Goal: Task Accomplishment & Management: Complete application form

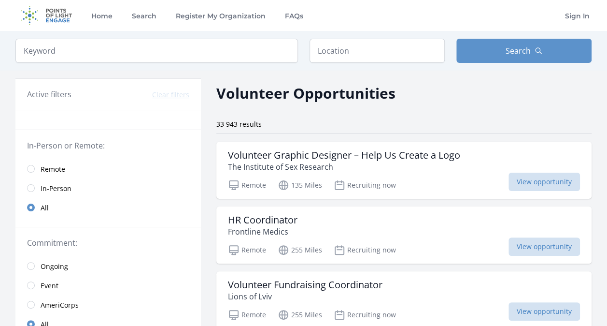
click at [53, 161] on link "Remote" at bounding box center [108, 168] width 186 height 19
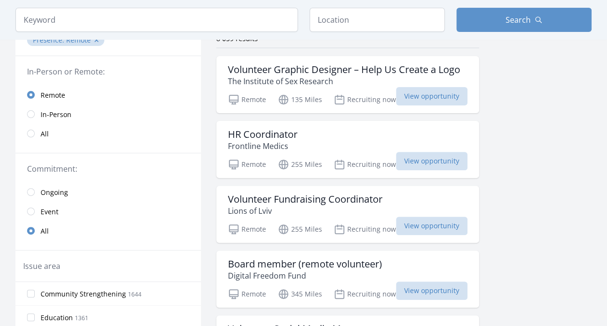
scroll to position [178, 0]
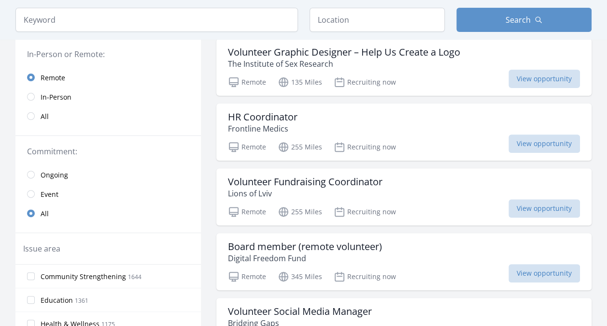
scroll to position [109, 0]
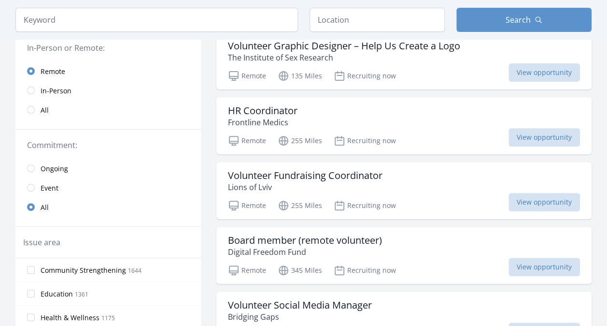
click at [44, 166] on span "Ongoing" at bounding box center [55, 169] width 28 height 10
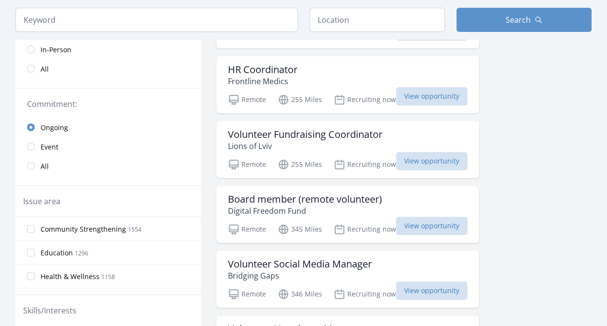
scroll to position [156, 0]
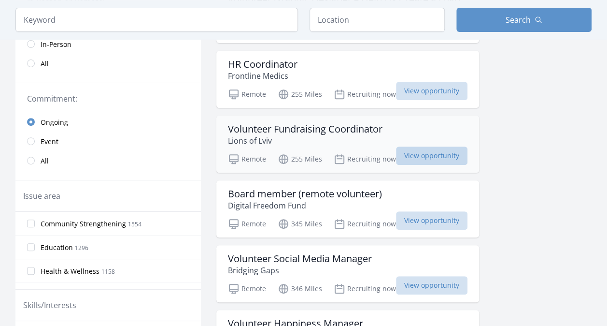
click at [428, 157] on span "View opportunity" at bounding box center [432, 155] width 72 height 18
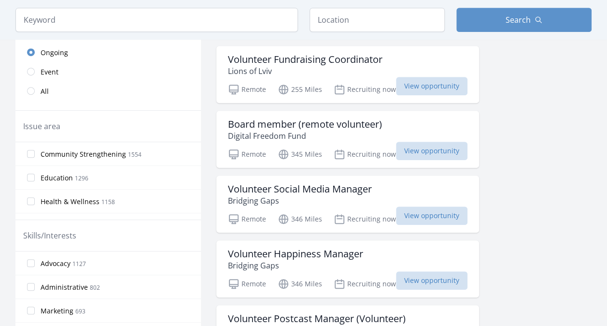
scroll to position [229, 0]
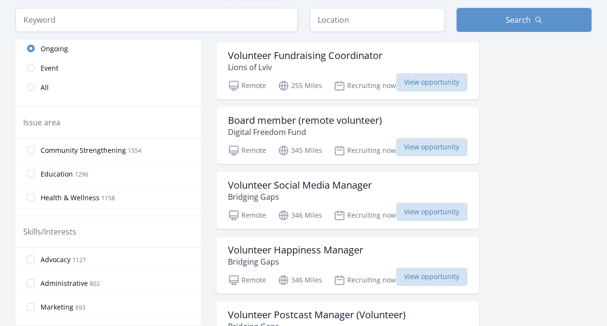
drag, startPoint x: 605, startPoint y: 78, endPoint x: 605, endPoint y: 92, distance: 13.5
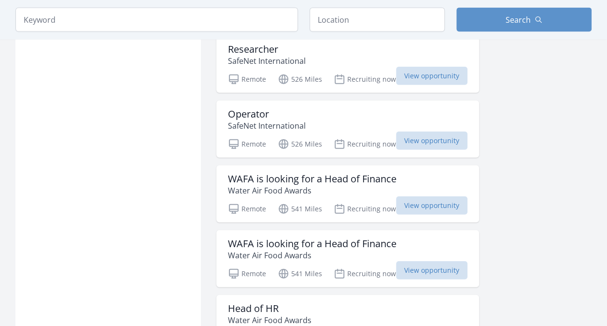
scroll to position [1086, 0]
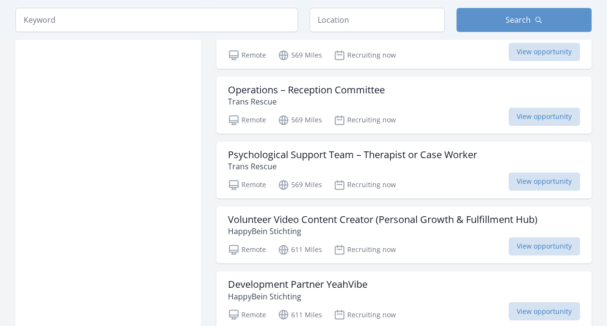
scroll to position [2448, 0]
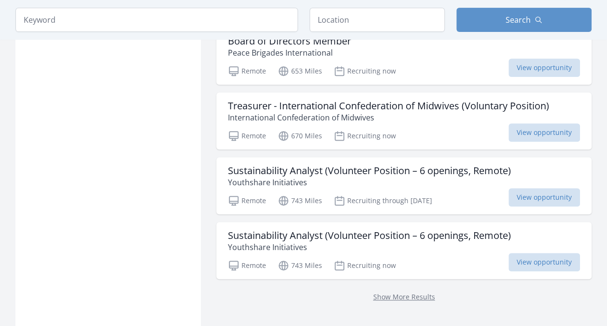
scroll to position [3853, 0]
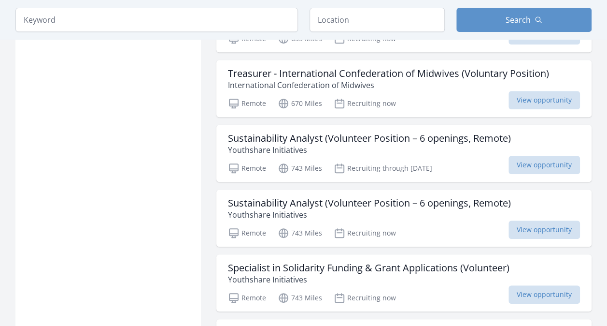
click at [374, 262] on h3 "Specialist in Solidarity Funding & Grant Applications (Volunteer)" at bounding box center [369, 268] width 282 height 12
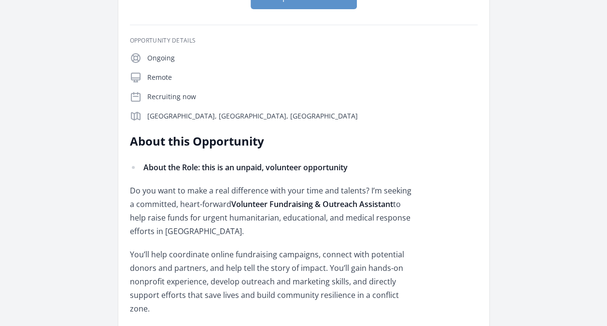
scroll to position [167, 0]
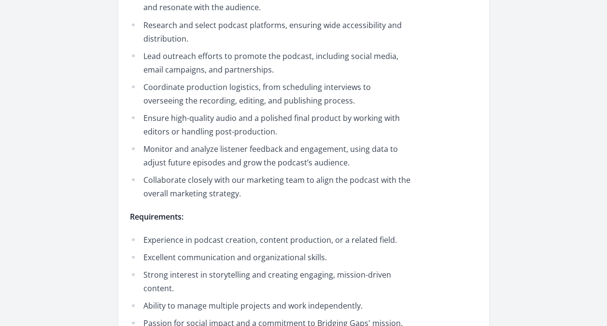
scroll to position [852, 0]
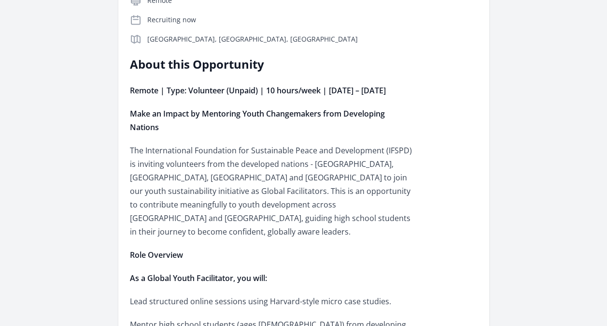
scroll to position [244, 0]
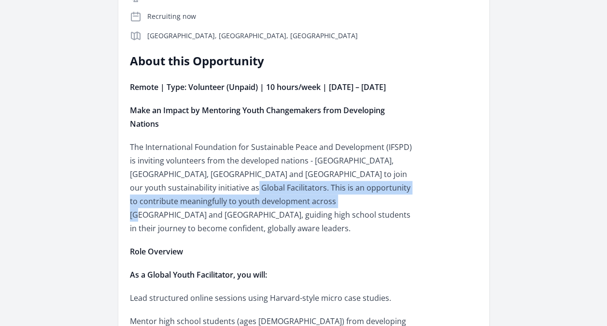
drag, startPoint x: 174, startPoint y: 202, endPoint x: 288, endPoint y: 217, distance: 114.5
click at [288, 217] on p "The International Foundation for Sustainable Peace and Development (IFSPD) is i…" at bounding box center [271, 187] width 283 height 95
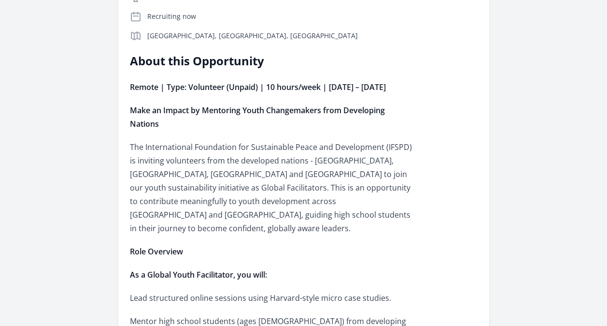
click at [301, 217] on p "The International Foundation for Sustainable Peace and Development (IFSPD) is i…" at bounding box center [271, 187] width 283 height 95
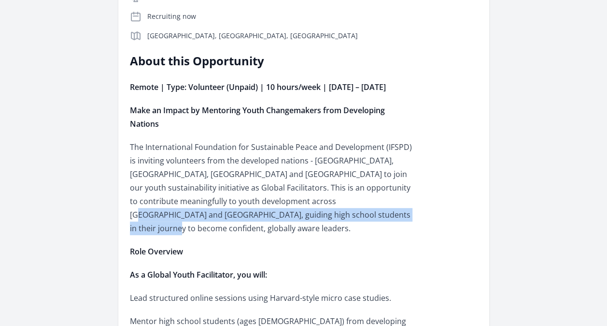
drag, startPoint x: 288, startPoint y: 215, endPoint x: 299, endPoint y: 232, distance: 20.1
click at [299, 232] on p "The International Foundation for Sustainable Peace and Development (IFSPD) is i…" at bounding box center [271, 187] width 283 height 95
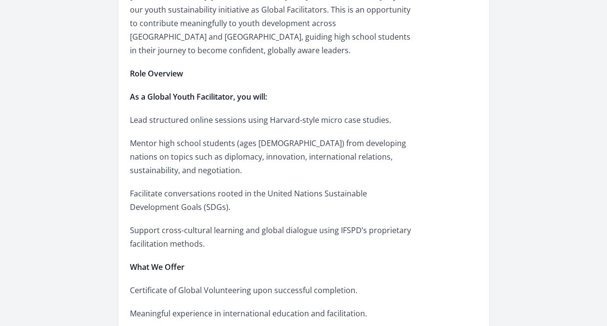
scroll to position [410, 0]
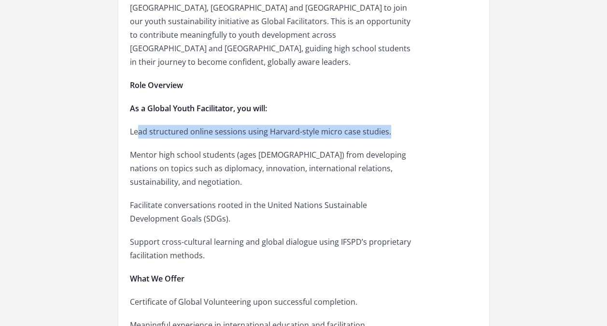
drag, startPoint x: 131, startPoint y: 132, endPoint x: 383, endPoint y: 130, distance: 251.3
click at [383, 130] on p "Lead structured online sessions using Harvard-style micro case studies." at bounding box center [271, 132] width 283 height 14
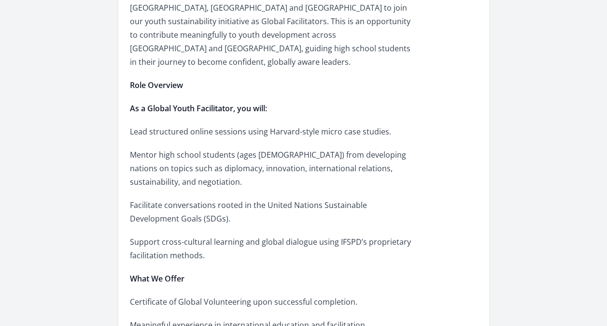
click at [172, 128] on p "Lead structured online sessions using Harvard-style micro case studies." at bounding box center [271, 132] width 283 height 14
drag, startPoint x: 172, startPoint y: 128, endPoint x: 243, endPoint y: 129, distance: 70.6
click at [243, 129] on p "Lead structured online sessions using Harvard-style micro case studies." at bounding box center [271, 132] width 283 height 14
click at [117, 160] on div "Organization International Foundation for Sustainable Peace and Development Vol…" at bounding box center [303, 276] width 576 height 1311
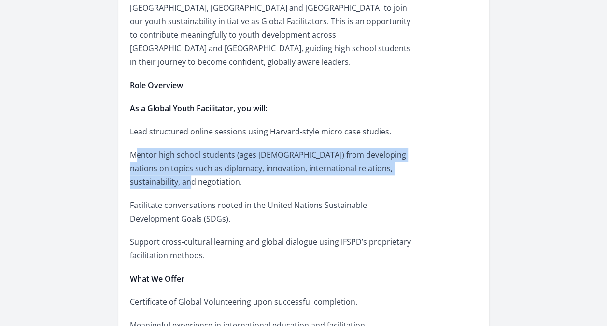
drag, startPoint x: 121, startPoint y: 158, endPoint x: 169, endPoint y: 177, distance: 51.7
click at [169, 177] on article "Organization International Foundation for Sustainable Peace and Development Vol…" at bounding box center [303, 276] width 371 height 1288
click at [169, 177] on p "Mentor high school students (ages 14–18) from developing nations on topics such…" at bounding box center [271, 168] width 283 height 41
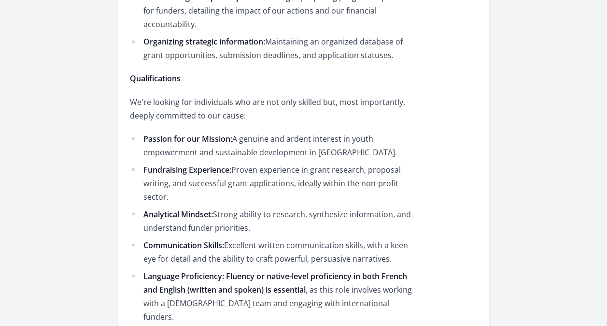
scroll to position [859, 0]
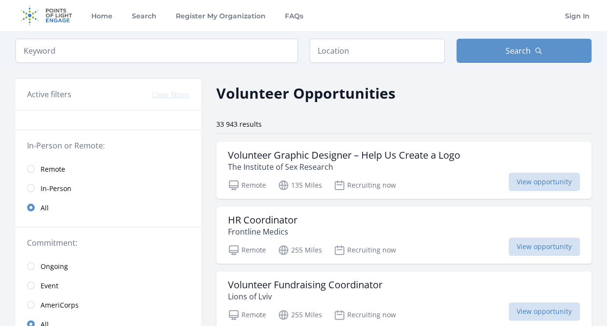
click at [44, 166] on span "Remote" at bounding box center [53, 169] width 25 height 10
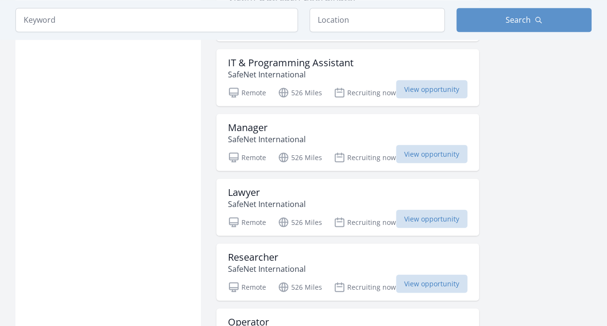
scroll to position [880, 0]
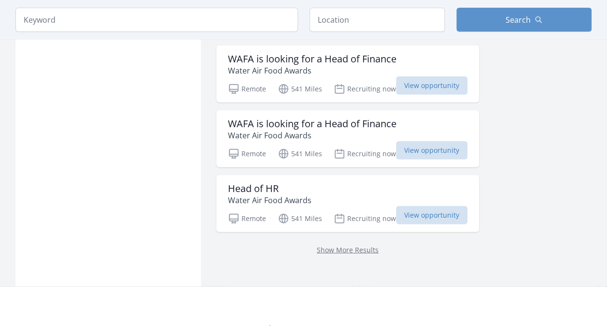
scroll to position [1317, 0]
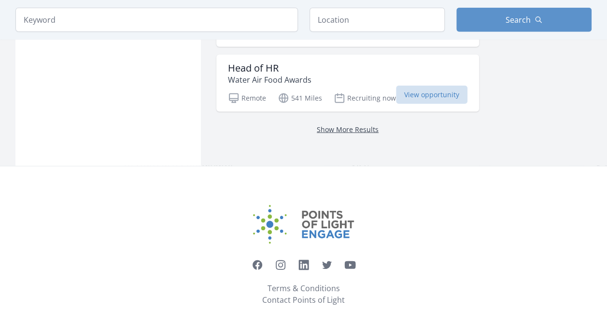
click at [339, 125] on link "Show More Results" at bounding box center [348, 129] width 62 height 9
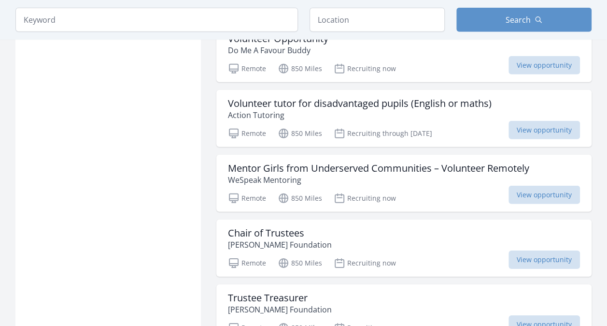
scroll to position [5016, 0]
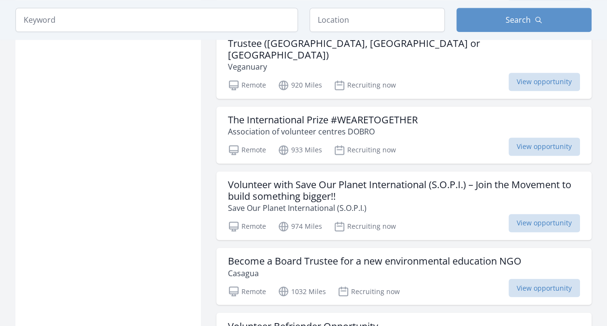
scroll to position [6108, 0]
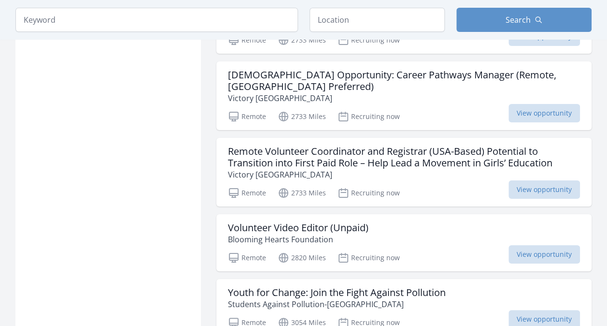
scroll to position [7208, 0]
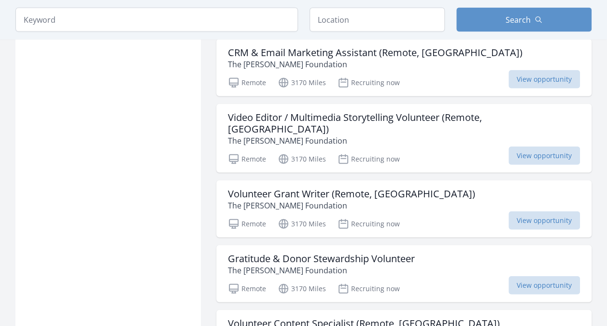
scroll to position [8367, 0]
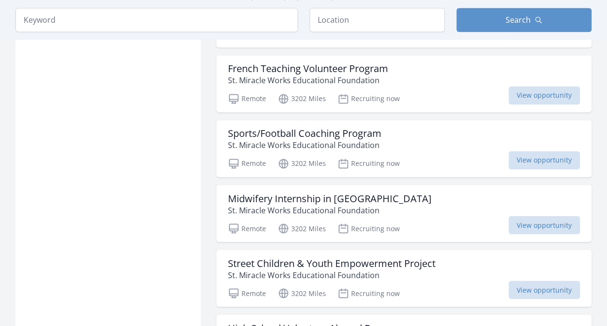
scroll to position [9822, 0]
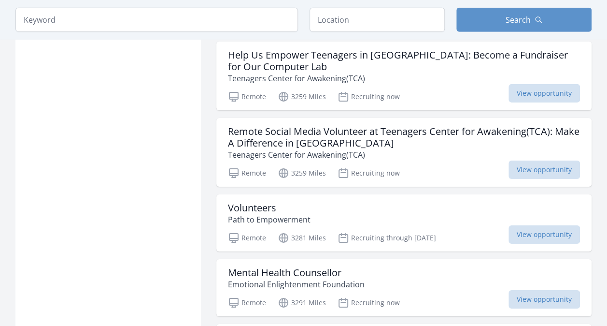
scroll to position [10613, 0]
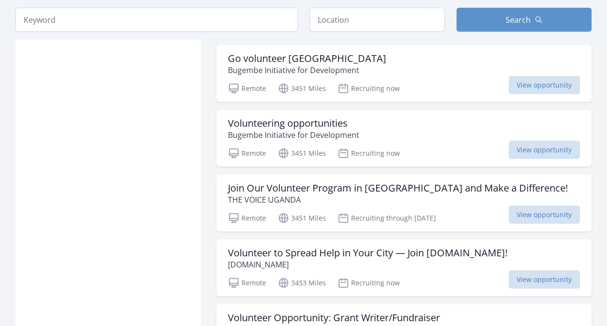
scroll to position [12197, 0]
click at [435, 182] on h3 "Join Our Volunteer Program in Uganda and Make a Difference!" at bounding box center [398, 188] width 340 height 12
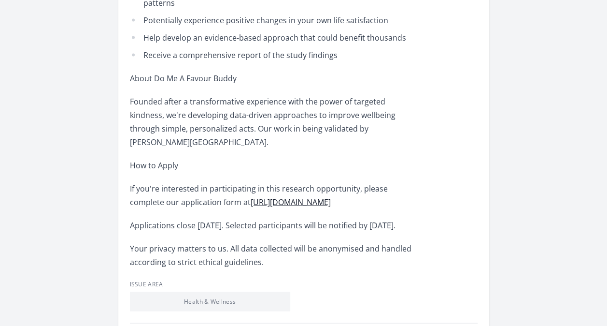
scroll to position [1026, 0]
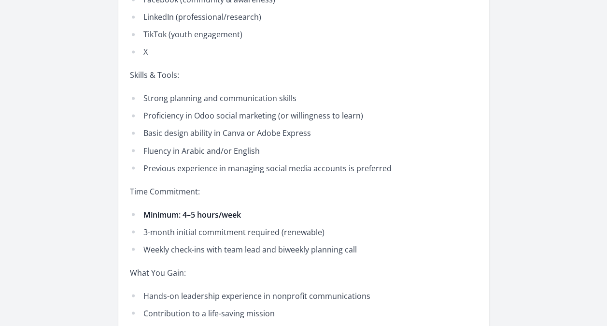
scroll to position [762, 0]
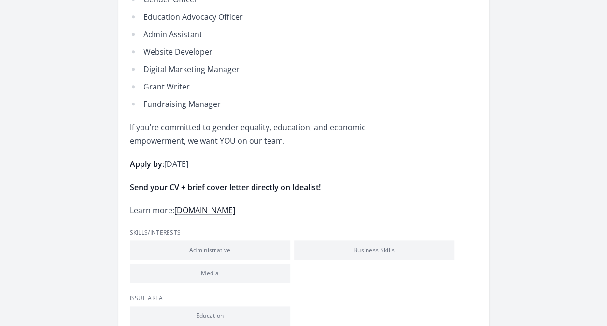
scroll to position [494, 0]
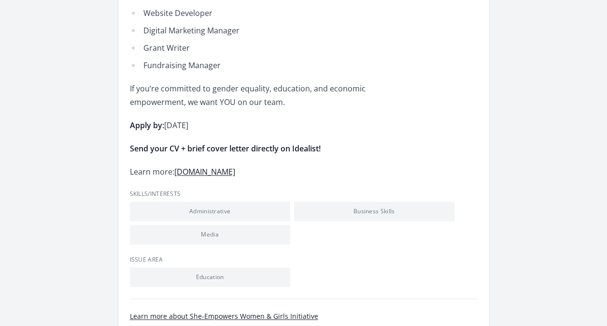
click at [195, 174] on link "www.sheempowersinitiative.org" at bounding box center [204, 171] width 61 height 11
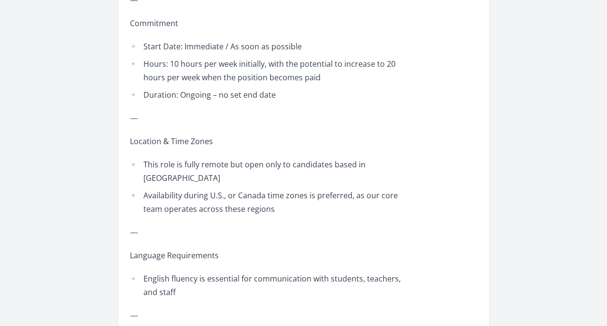
scroll to position [1485, 0]
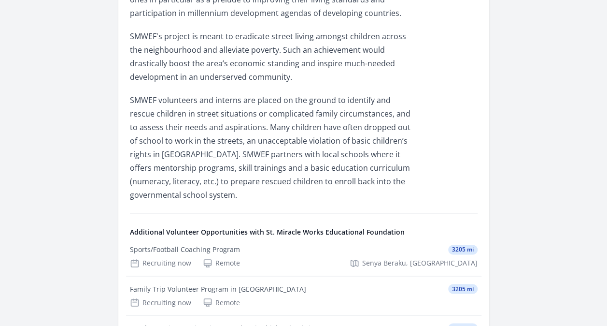
scroll to position [620, 0]
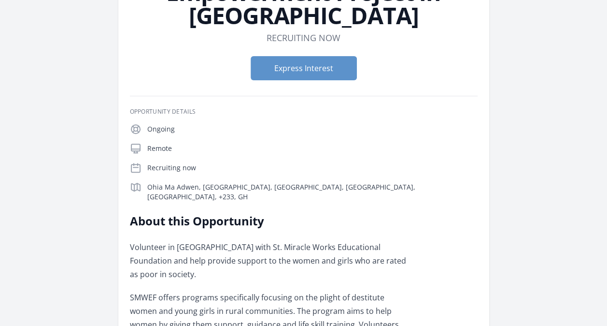
scroll to position [115, 0]
click at [325, 68] on button "Express Interest" at bounding box center [304, 69] width 106 height 24
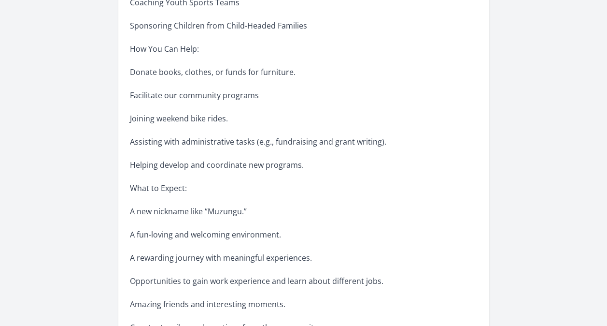
scroll to position [545, 0]
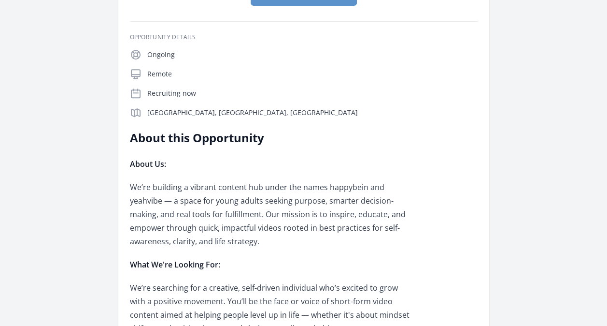
scroll to position [198, 0]
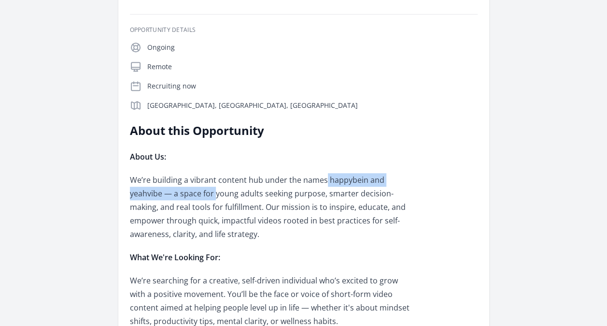
drag, startPoint x: 324, startPoint y: 179, endPoint x: 180, endPoint y: 189, distance: 143.8
click at [180, 189] on p "We’re building a vibrant content hub under the names happybein and yeahvibe — a…" at bounding box center [271, 207] width 283 height 68
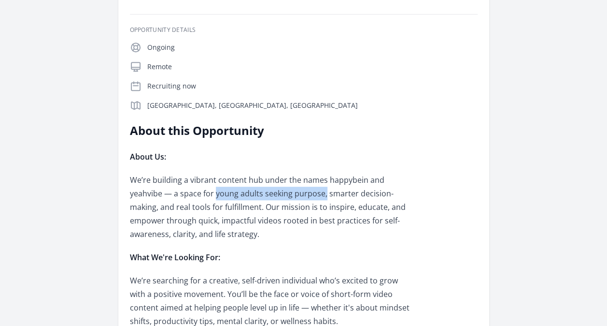
drag, startPoint x: 180, startPoint y: 189, endPoint x: 288, endPoint y: 192, distance: 107.8
click at [288, 192] on p "We’re building a vibrant content hub under the names happybein and yeahvibe — a…" at bounding box center [271, 207] width 283 height 68
click at [371, 197] on p "We’re building a vibrant content hub under the names happybein and yeahvibe — a…" at bounding box center [271, 207] width 283 height 68
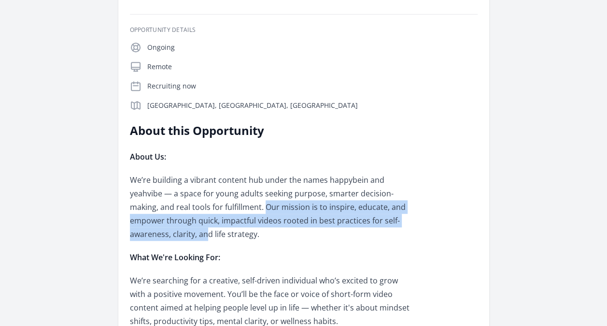
drag, startPoint x: 202, startPoint y: 209, endPoint x: 419, endPoint y: 226, distance: 217.6
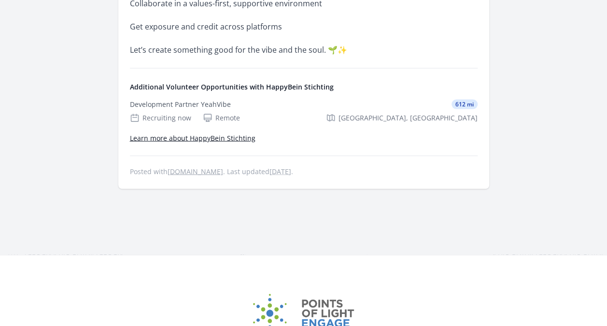
scroll to position [0, 0]
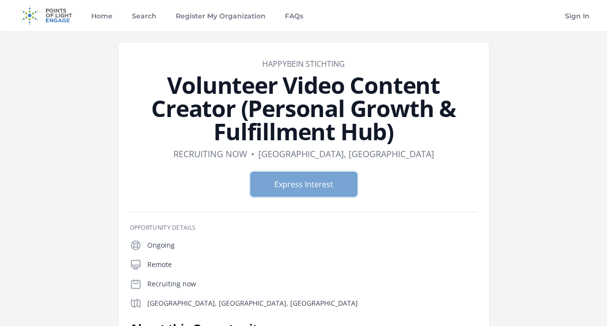
click at [327, 183] on button "Express Interest" at bounding box center [304, 184] width 106 height 24
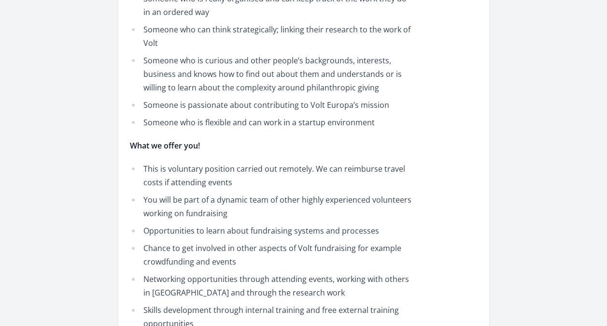
scroll to position [223, 0]
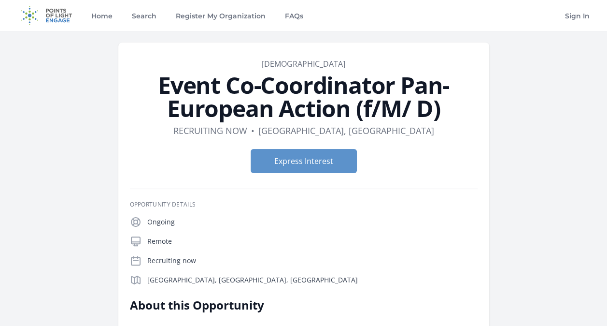
drag, startPoint x: 604, startPoint y: 44, endPoint x: 609, endPoint y: 59, distance: 15.1
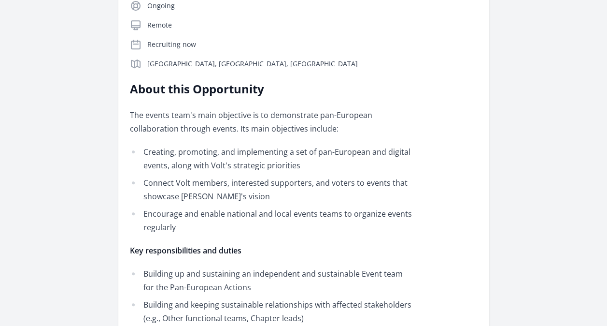
scroll to position [152, 0]
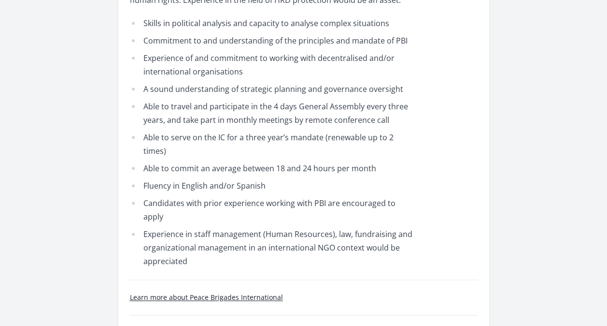
scroll to position [460, 0]
